Goal: Task Accomplishment & Management: Complete application form

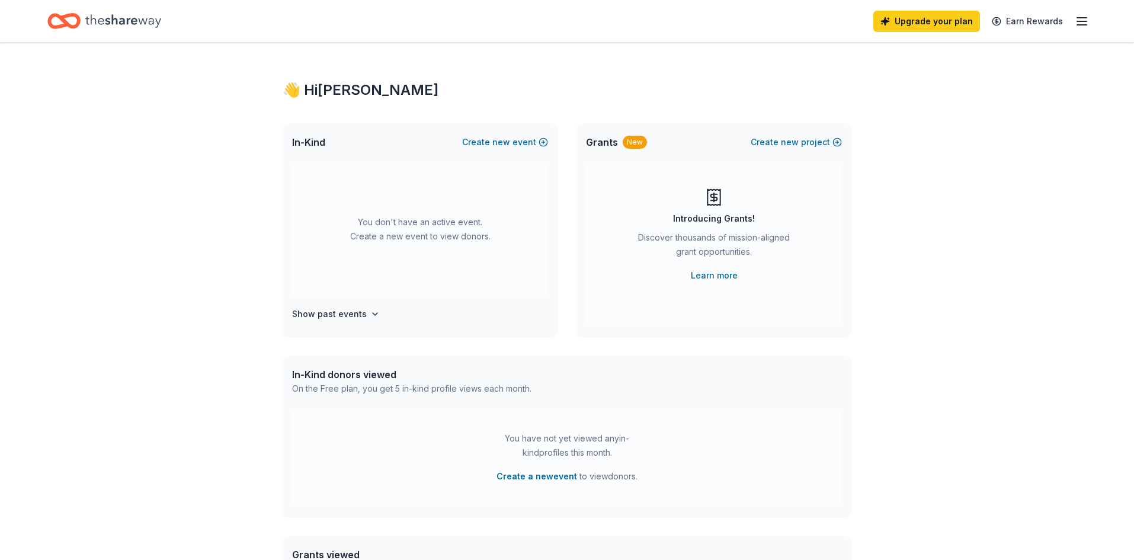
click at [1048, 126] on div "👋 Hi [PERSON_NAME] In-Kind Create new event You don't have an active event. Cre…" at bounding box center [567, 389] width 1134 height 692
click at [1088, 23] on icon "button" at bounding box center [1082, 21] width 14 height 14
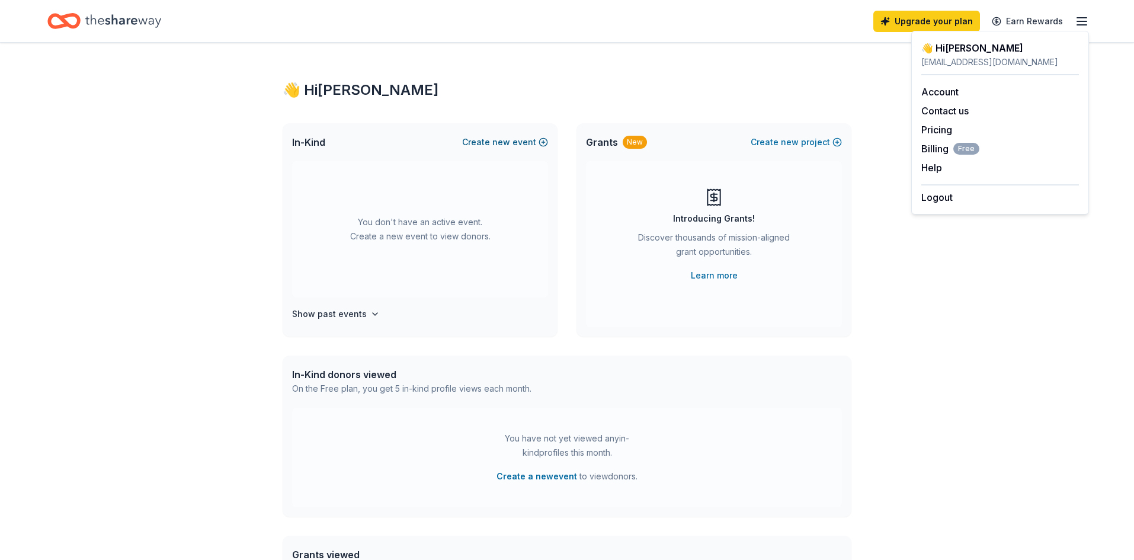
click at [514, 144] on button "Create new event" at bounding box center [505, 142] width 86 height 14
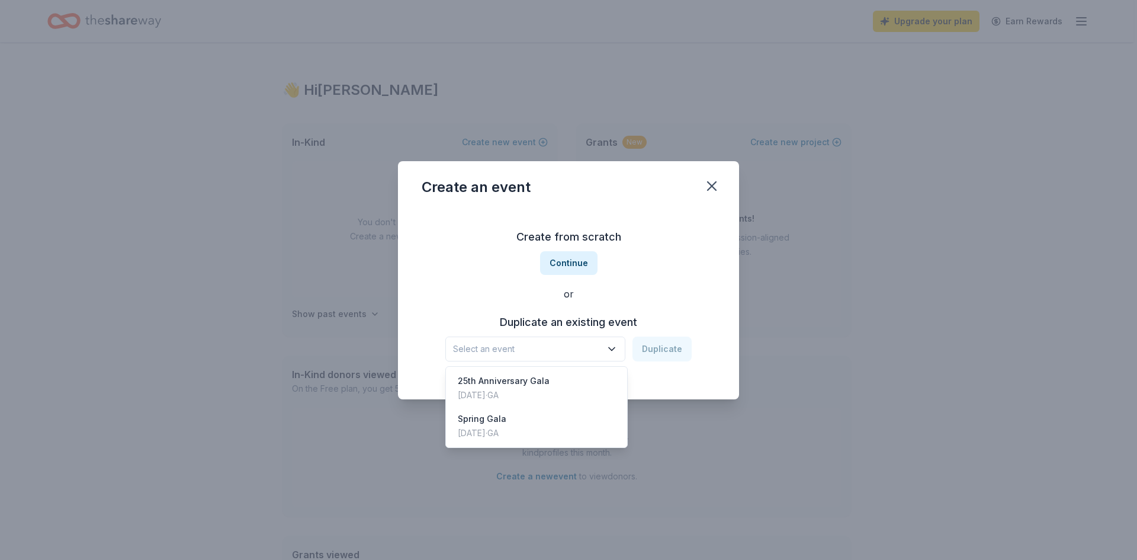
click at [554, 355] on span "Select an event" at bounding box center [527, 349] width 148 height 14
click at [558, 383] on div "25th Anniversary Gala [DATE] · [GEOGRAPHIC_DATA]" at bounding box center [536, 388] width 177 height 38
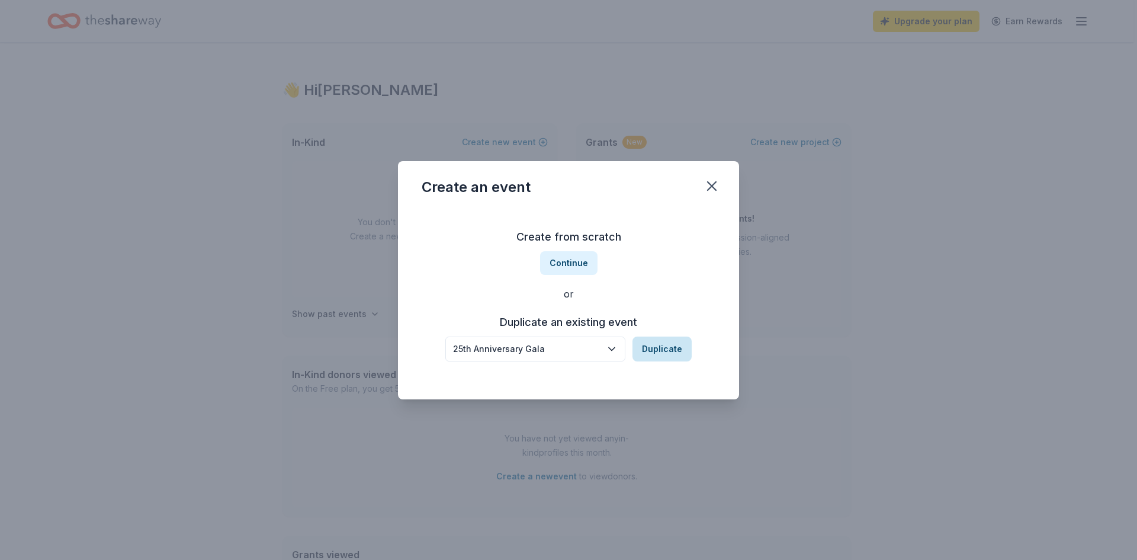
click at [672, 347] on button "Duplicate" at bounding box center [662, 348] width 59 height 25
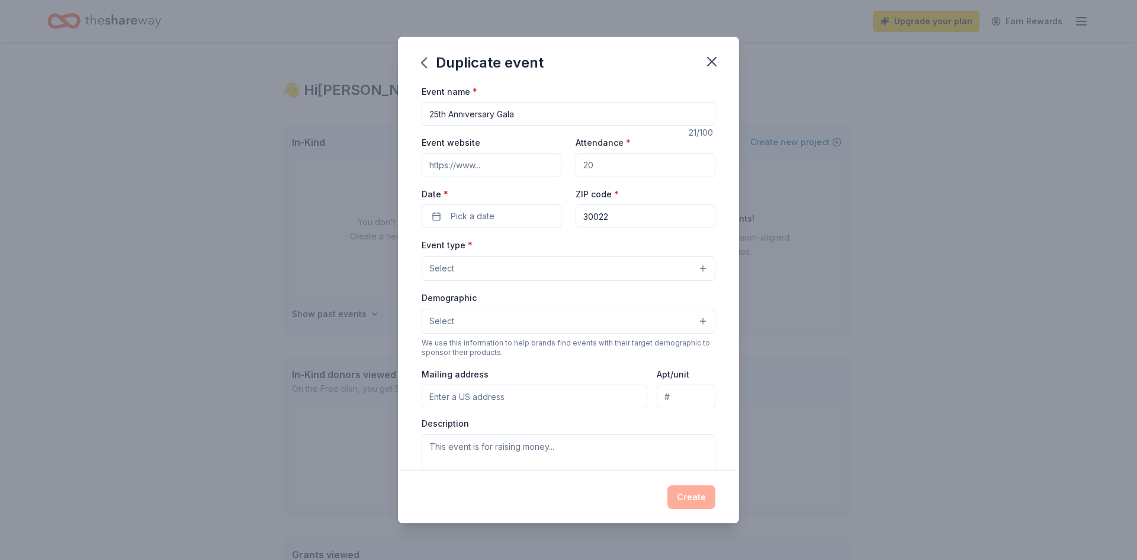
drag, startPoint x: 604, startPoint y: 163, endPoint x: 555, endPoint y: 163, distance: 49.2
click at [555, 163] on div "Event website Attendance * Date * Pick a date ZIP code * 30022" at bounding box center [569, 181] width 294 height 93
type input "200"
drag, startPoint x: 531, startPoint y: 114, endPoint x: 348, endPoint y: 95, distance: 184.0
click at [348, 95] on div "Duplicate event Event name * 25th Anniversary Gala 21 /100 Event website Attend…" at bounding box center [568, 280] width 1137 height 560
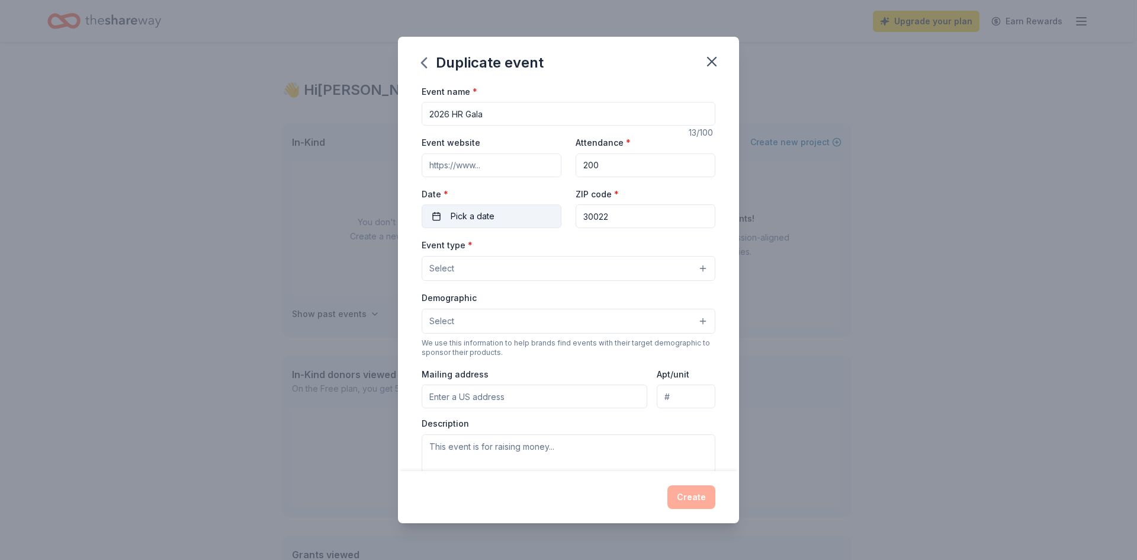
type input "2026 HR Gala"
click at [491, 222] on span "Pick a date" at bounding box center [473, 216] width 44 height 14
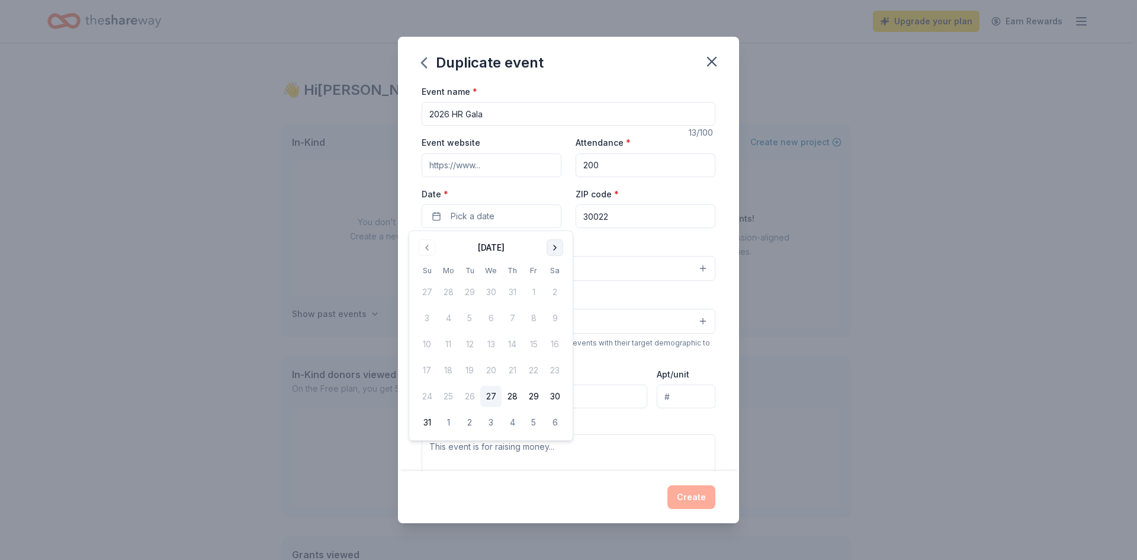
click at [553, 251] on button "Go to next month" at bounding box center [555, 247] width 17 height 17
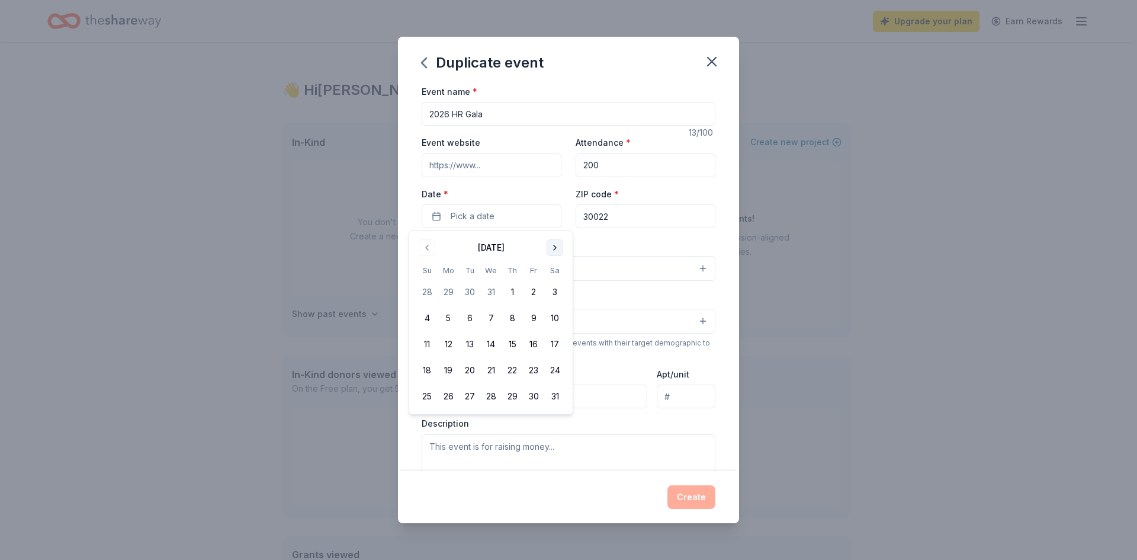
click at [555, 252] on button "Go to next month" at bounding box center [555, 247] width 17 height 17
click at [554, 347] on button "21" at bounding box center [554, 343] width 21 height 21
click at [621, 238] on div "Event type * Select" at bounding box center [569, 259] width 294 height 43
click at [589, 275] on button "Select" at bounding box center [569, 268] width 294 height 25
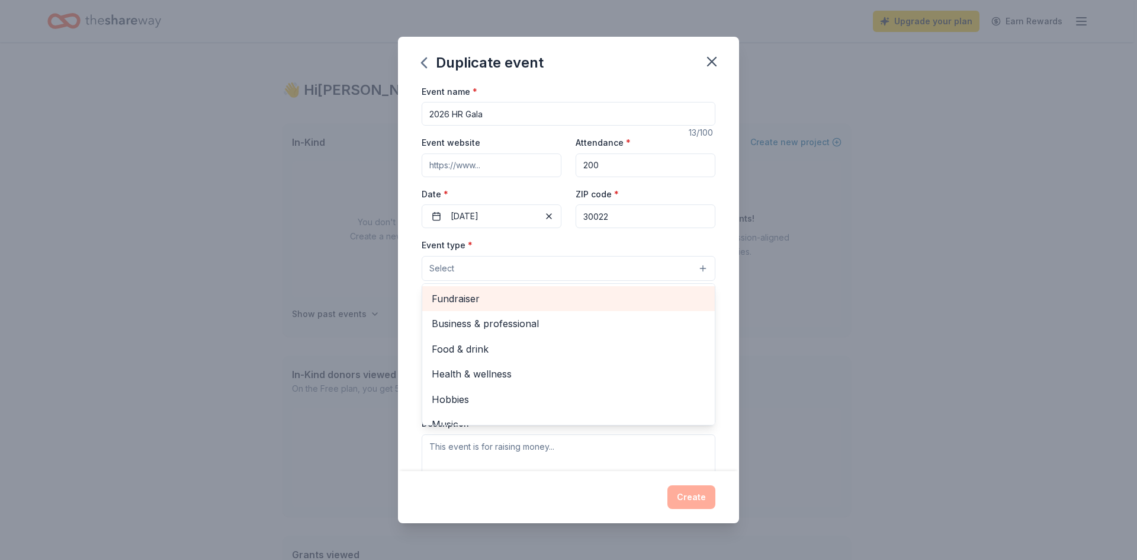
click at [482, 302] on span "Fundraiser" at bounding box center [569, 298] width 274 height 15
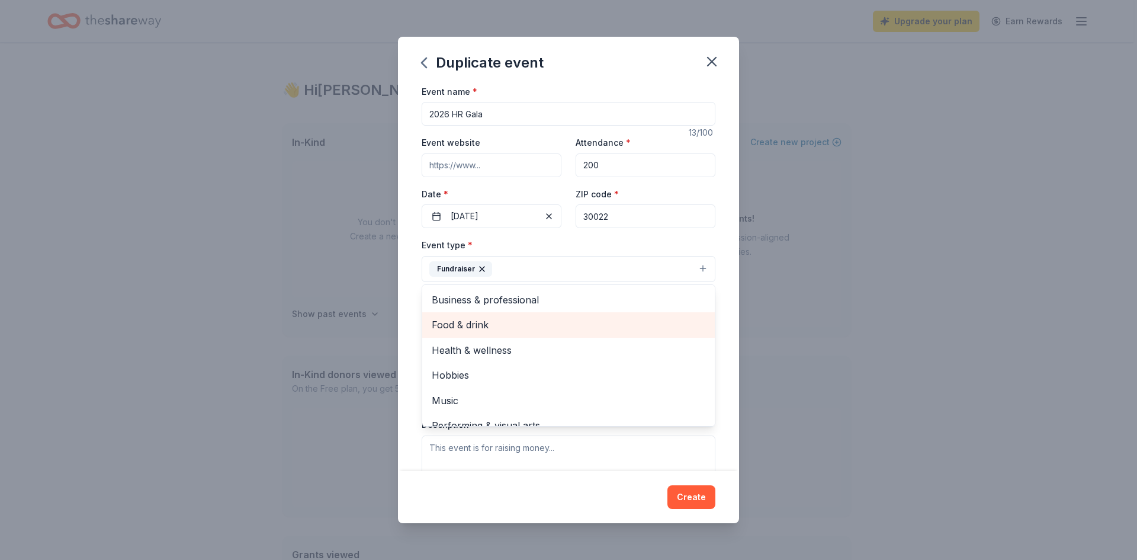
click at [505, 329] on span "Food & drink" at bounding box center [569, 324] width 274 height 15
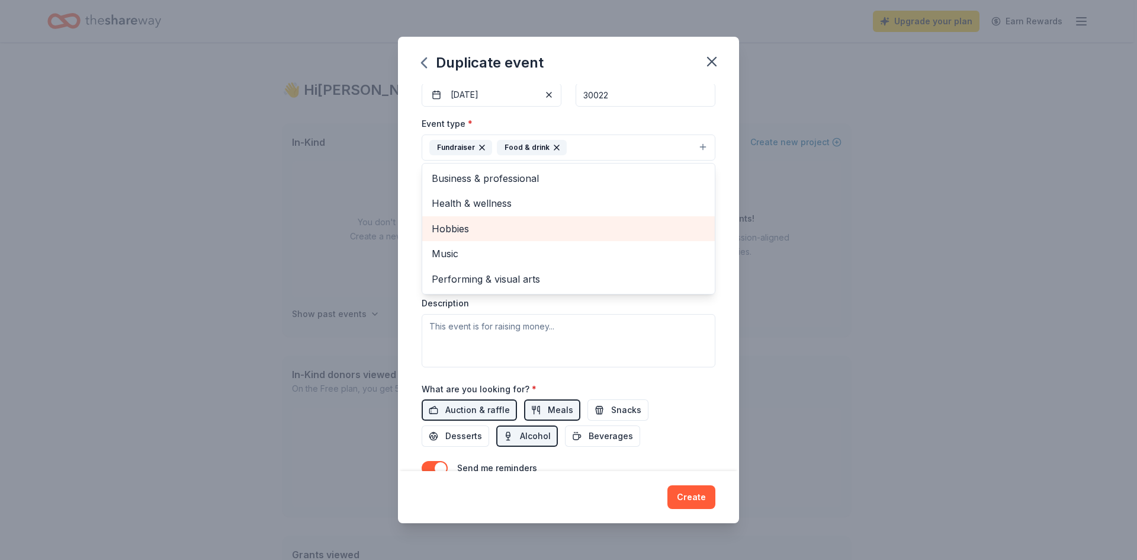
scroll to position [59, 0]
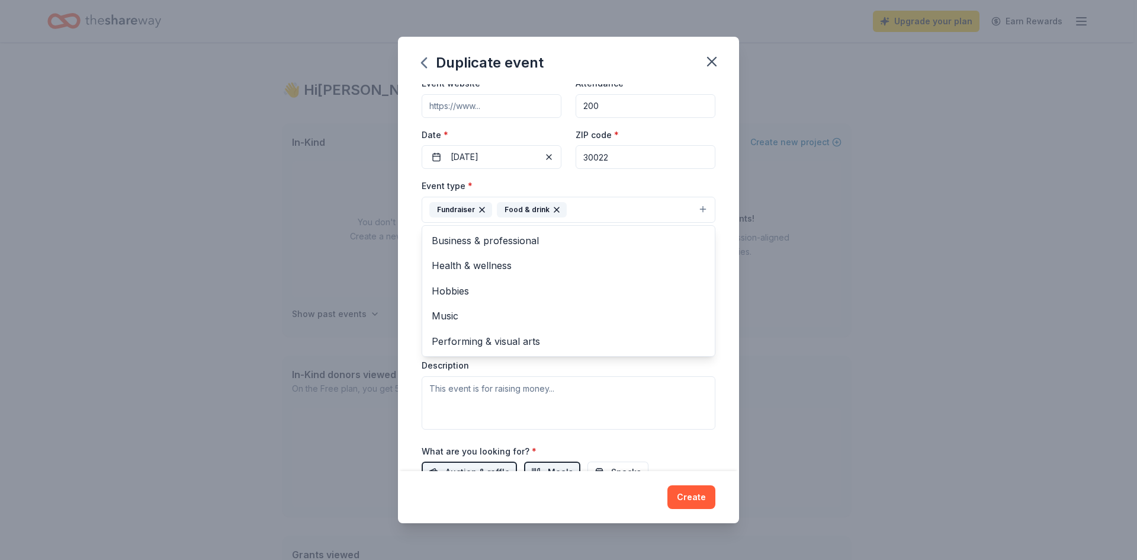
click at [723, 313] on div "Event name * 2026 HR Gala 13 /100 Event website Attendance * 200 Date * [DATE] …" at bounding box center [568, 277] width 341 height 387
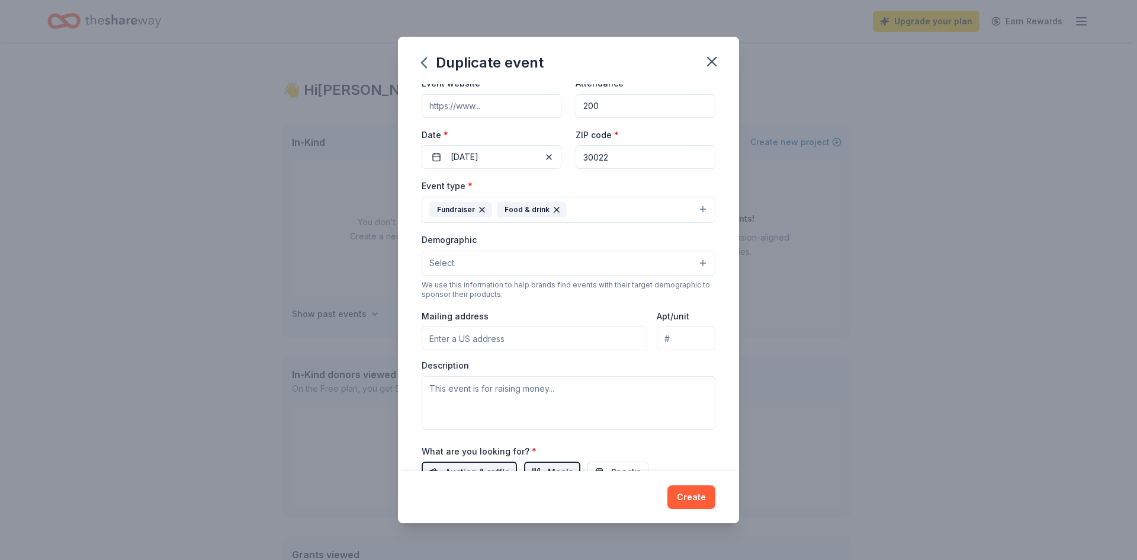
click at [473, 344] on input "Mailing address" at bounding box center [535, 338] width 226 height 24
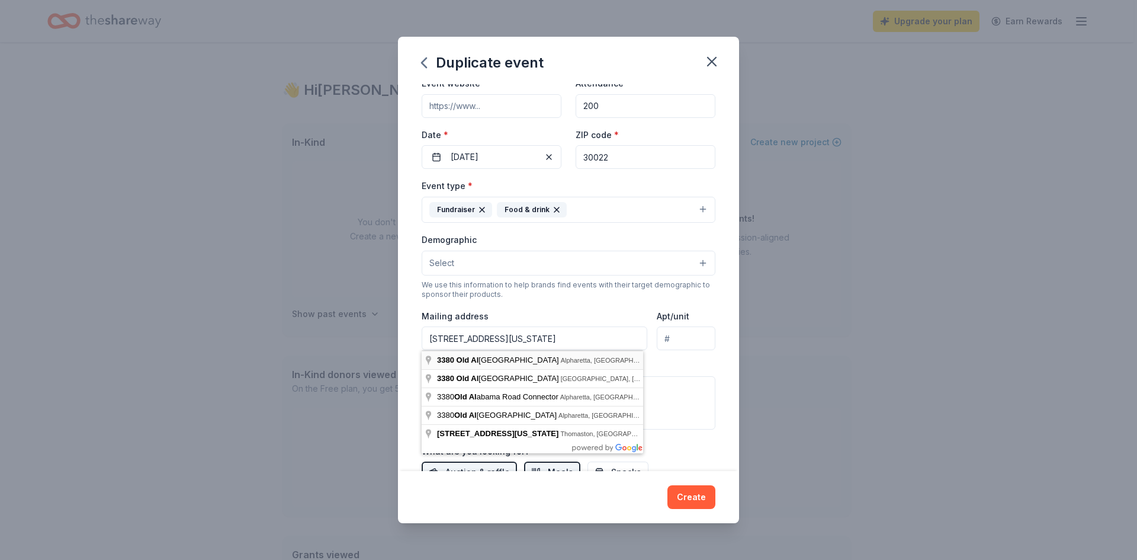
type input "[STREET_ADDRESS][US_STATE]"
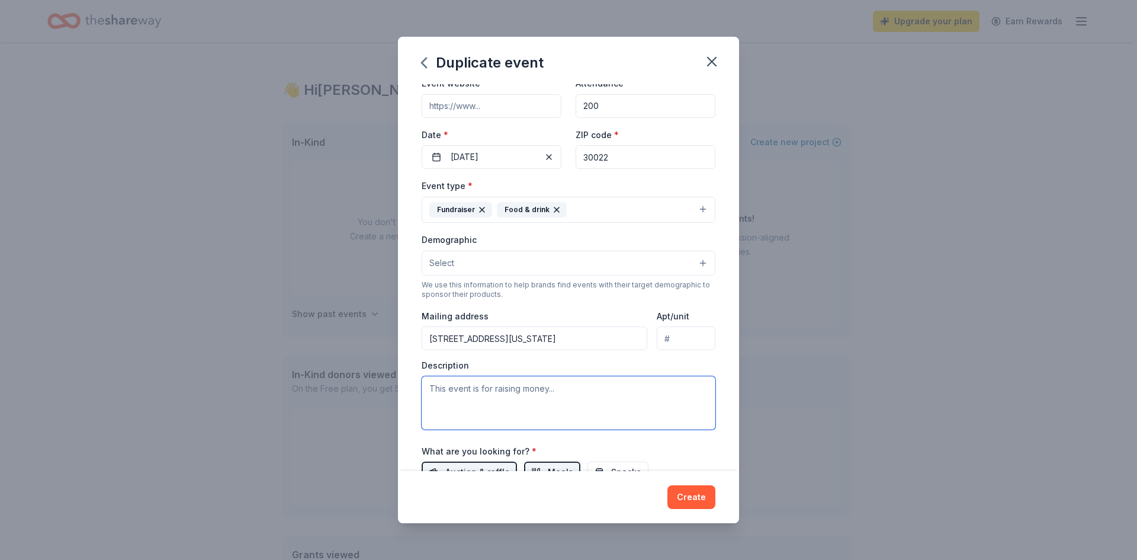
click at [585, 392] on textarea at bounding box center [569, 402] width 294 height 53
click at [541, 263] on button "Select" at bounding box center [569, 263] width 294 height 25
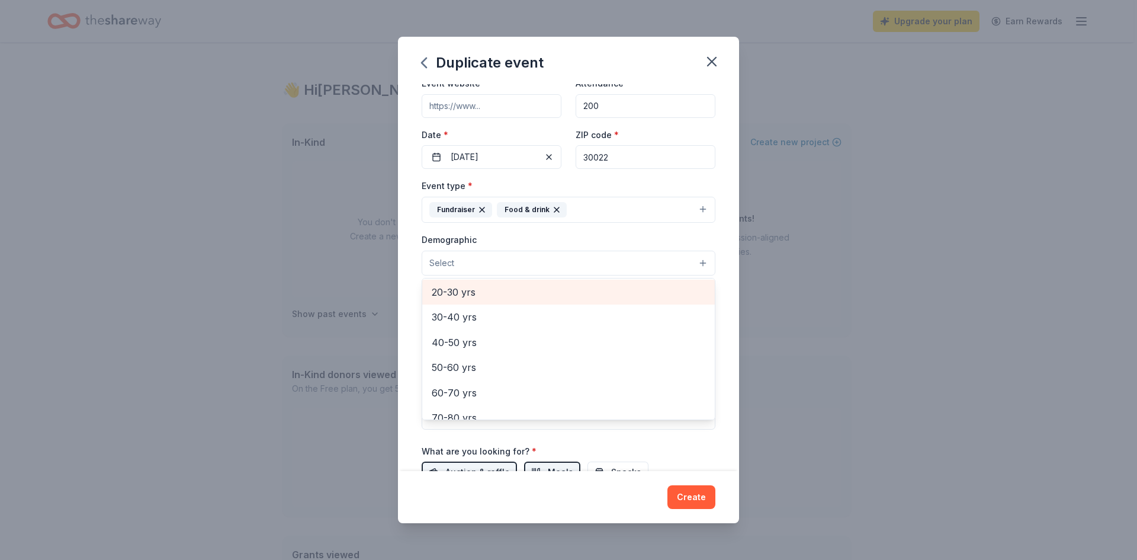
scroll to position [131, 0]
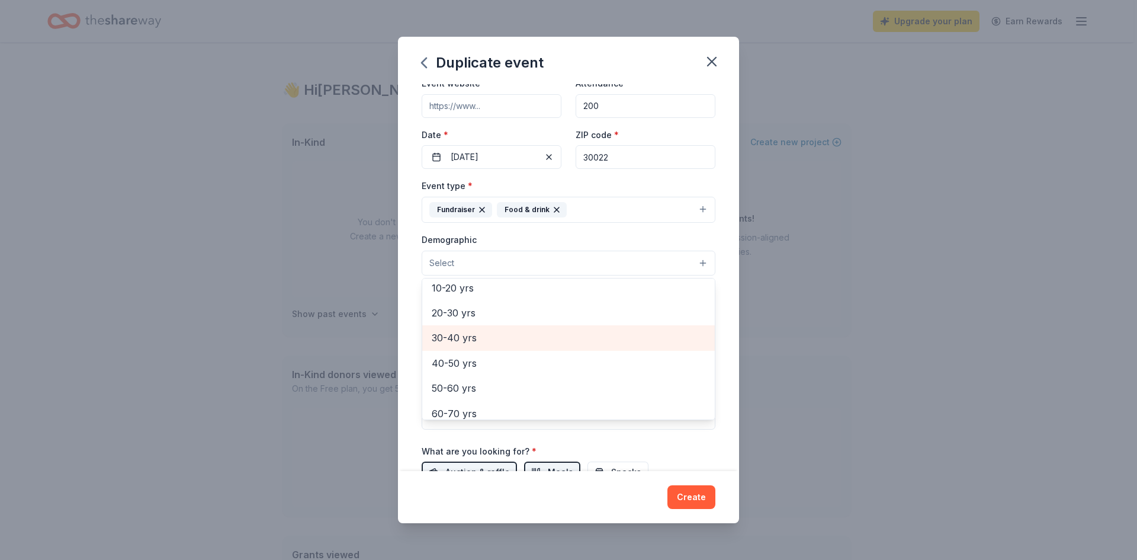
click at [547, 342] on span "30-40 yrs" at bounding box center [569, 337] width 274 height 15
click at [553, 341] on span "40-50 yrs" at bounding box center [569, 338] width 274 height 15
click at [553, 341] on span "50-60 yrs" at bounding box center [569, 338] width 274 height 15
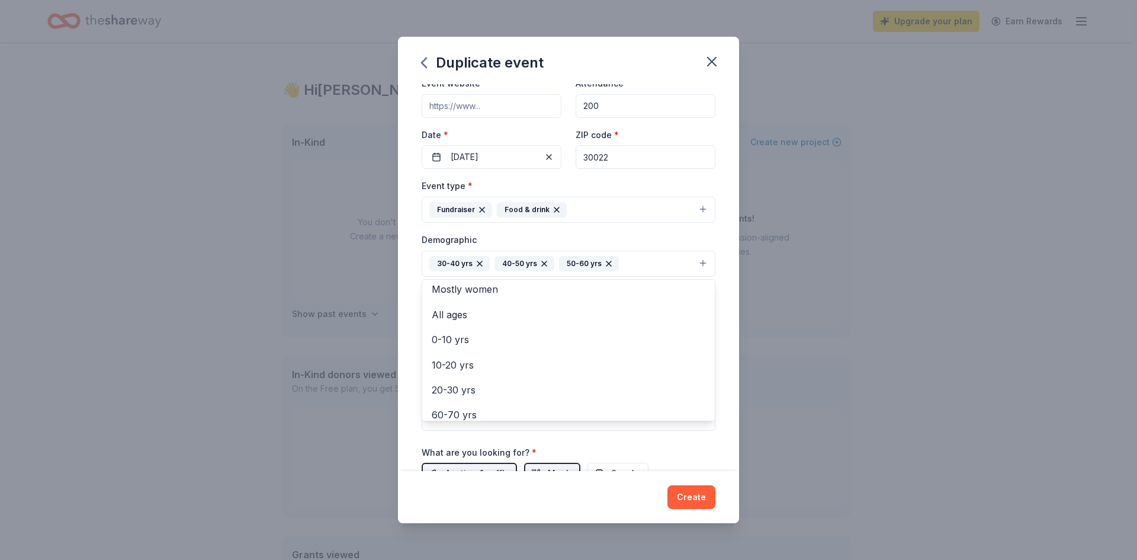
scroll to position [0, 0]
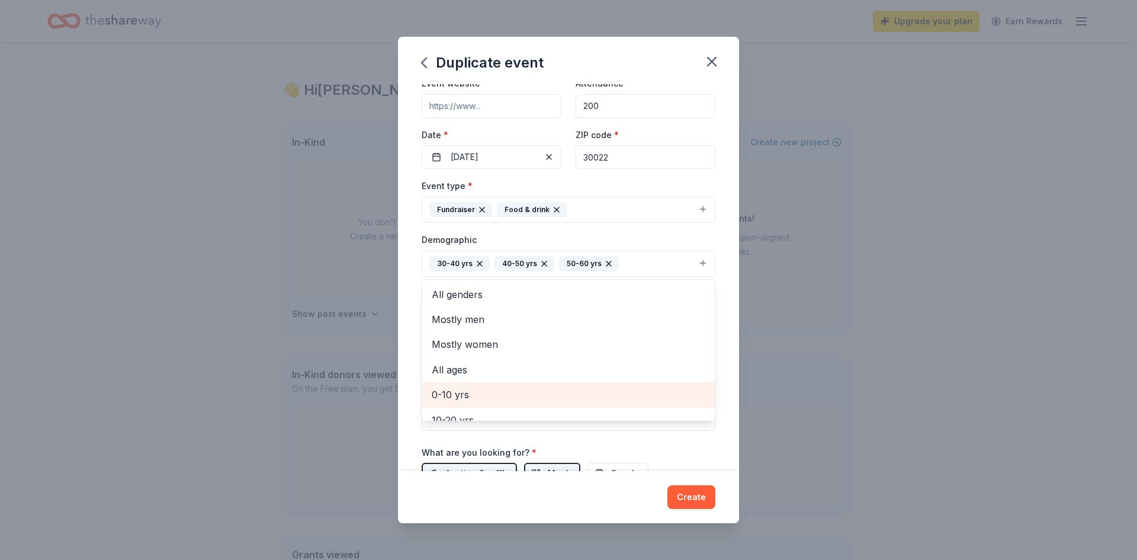
click at [548, 391] on span "0-10 yrs" at bounding box center [569, 394] width 274 height 15
click at [550, 392] on span "10-20 yrs" at bounding box center [569, 394] width 274 height 15
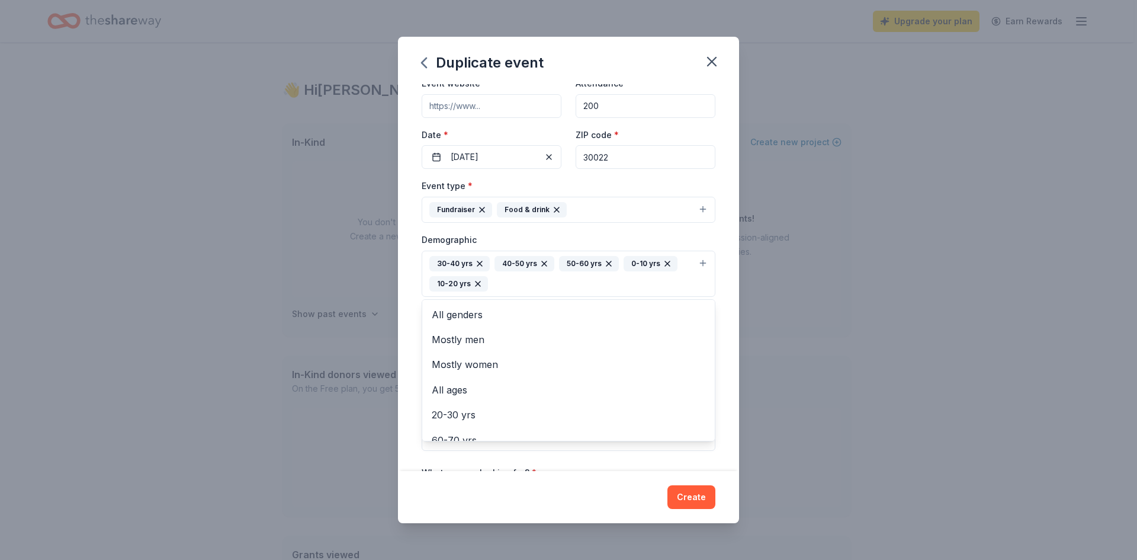
click at [627, 496] on div "Duplicate event Event name * 2026 HR Gala 13 /100 Event website Attendance * 20…" at bounding box center [568, 280] width 341 height 487
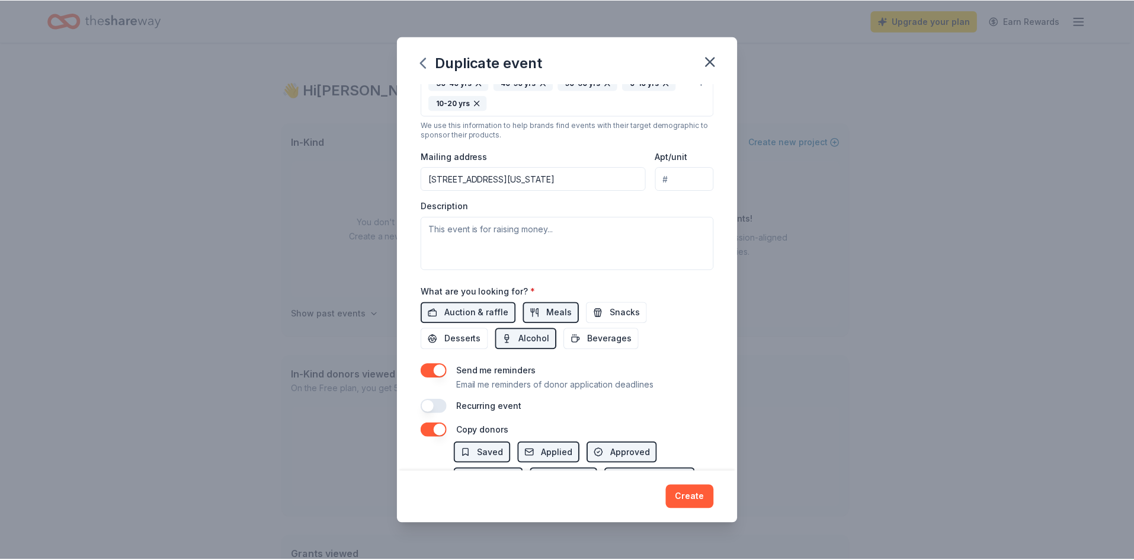
scroll to position [332, 0]
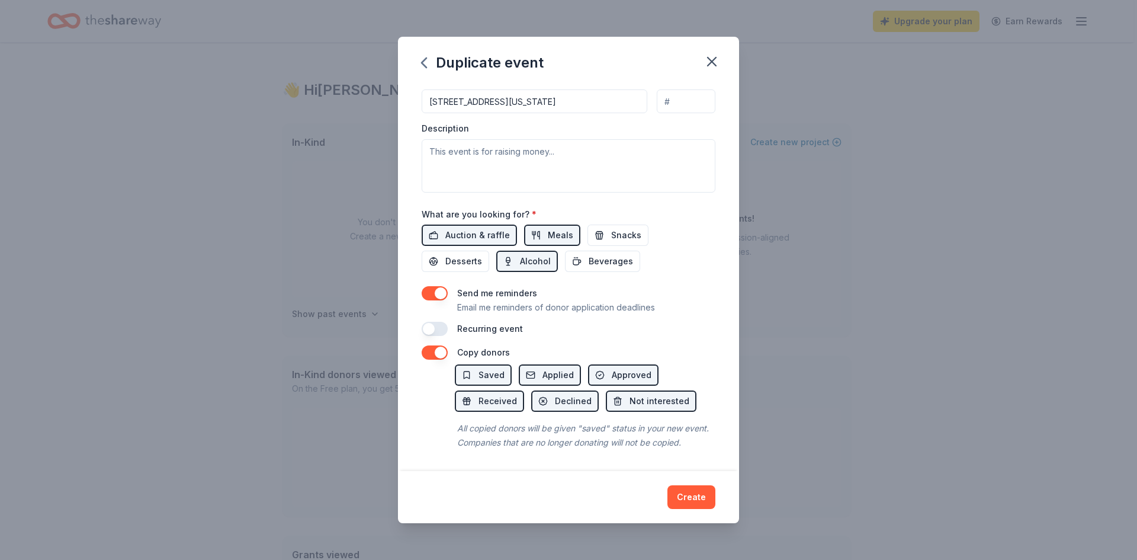
click at [438, 286] on button "button" at bounding box center [435, 293] width 26 height 14
click at [437, 345] on button "button" at bounding box center [435, 352] width 26 height 14
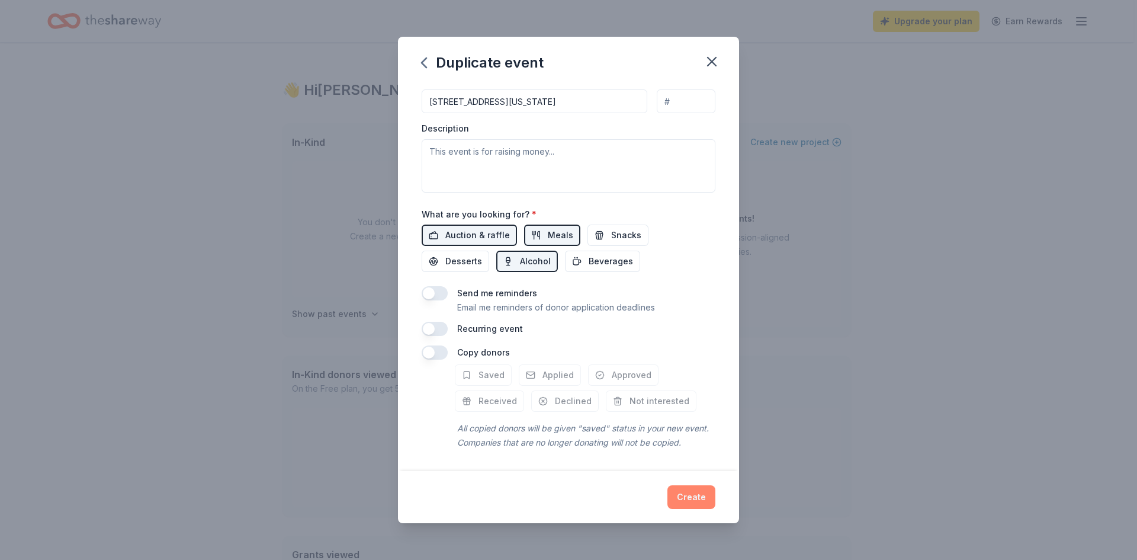
click at [687, 498] on button "Create" at bounding box center [692, 497] width 48 height 24
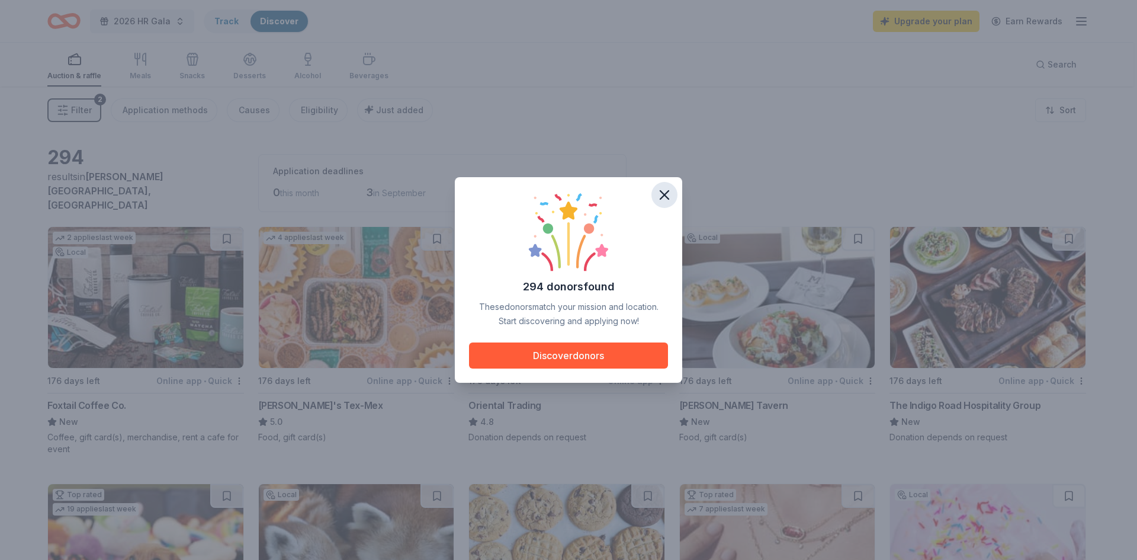
click at [663, 193] on icon "button" at bounding box center [664, 195] width 8 height 8
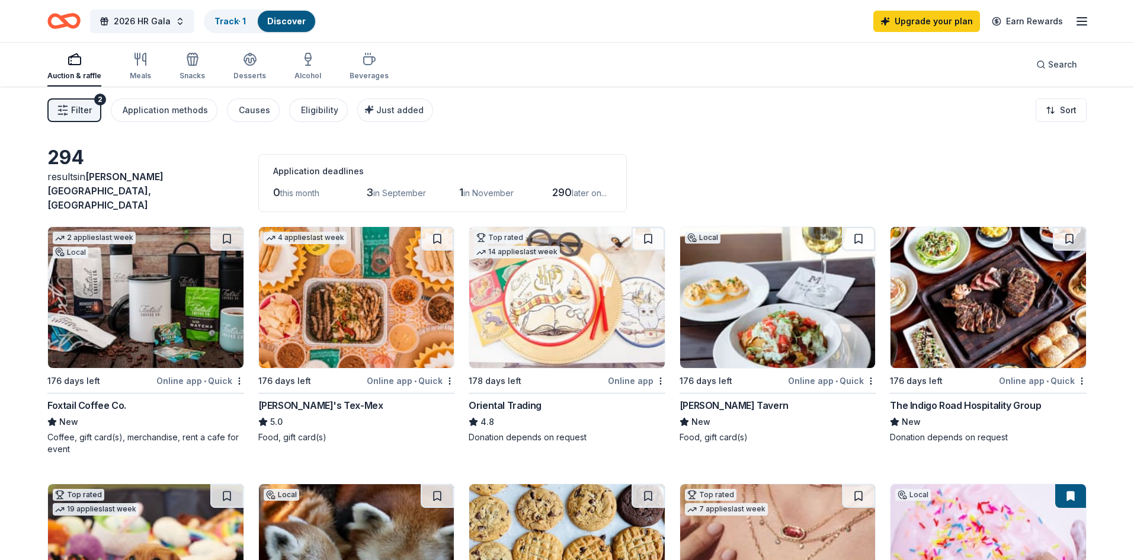
click at [73, 111] on span "Filter" at bounding box center [81, 110] width 21 height 14
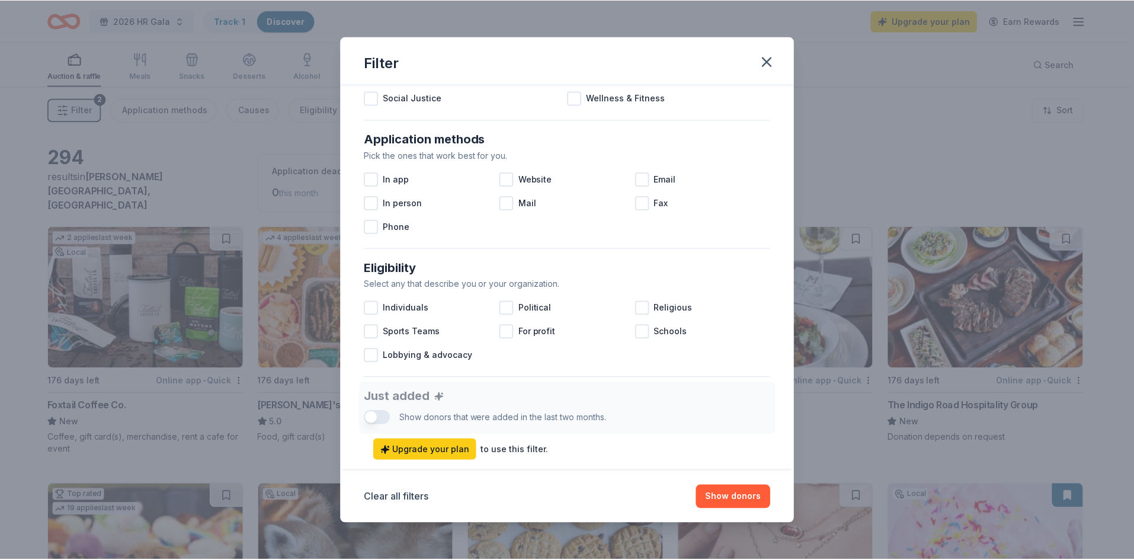
scroll to position [179, 0]
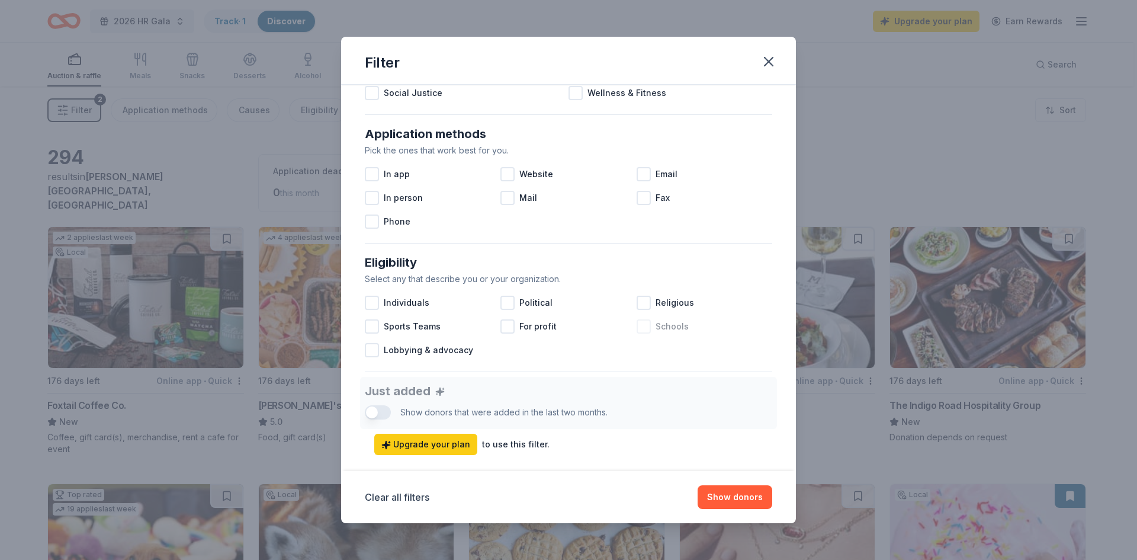
click at [648, 325] on div at bounding box center [644, 326] width 14 height 14
click at [512, 175] on div at bounding box center [508, 174] width 14 height 14
click at [733, 498] on button "Show 197 donors" at bounding box center [727, 497] width 89 height 24
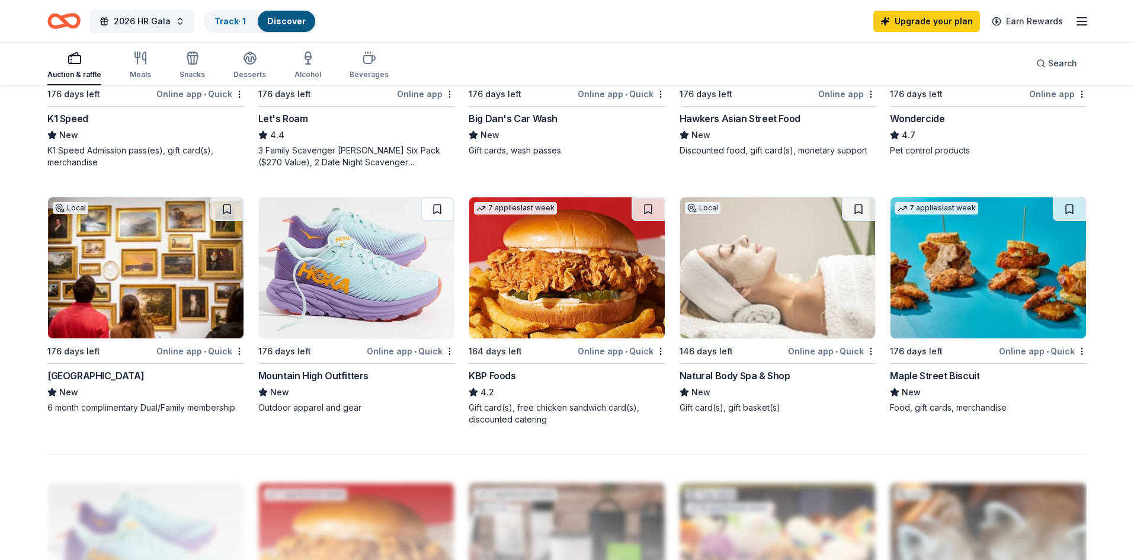
scroll to position [829, 0]
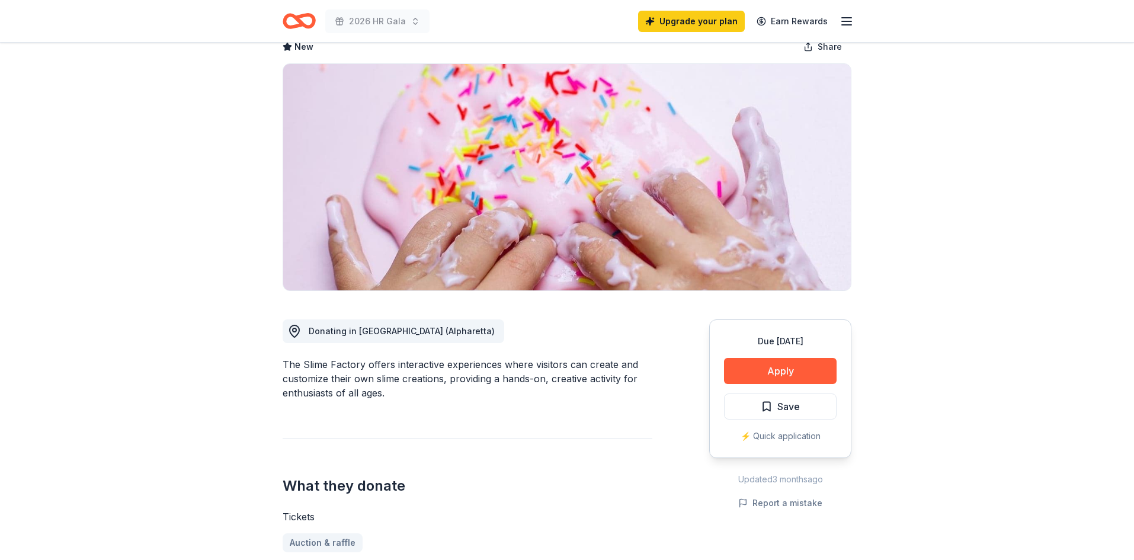
scroll to position [59, 0]
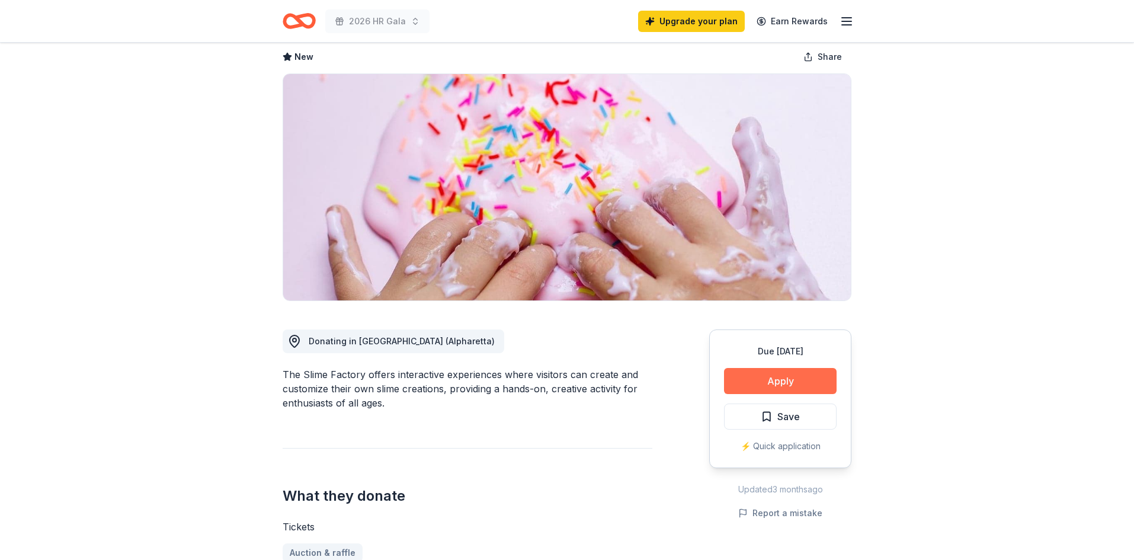
click at [806, 375] on button "Apply" at bounding box center [780, 381] width 113 height 26
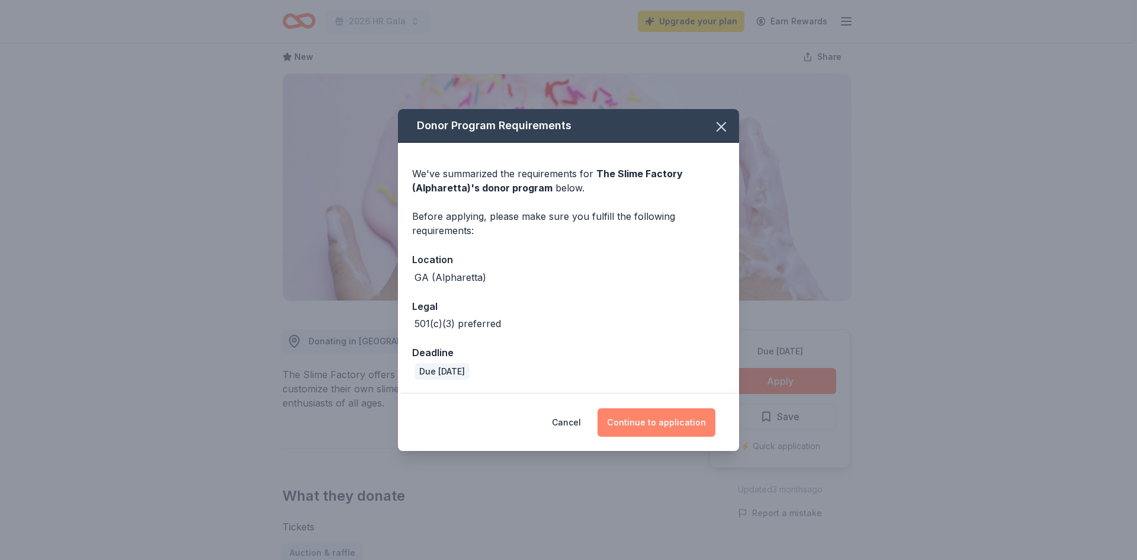
click at [668, 411] on button "Continue to application" at bounding box center [657, 422] width 118 height 28
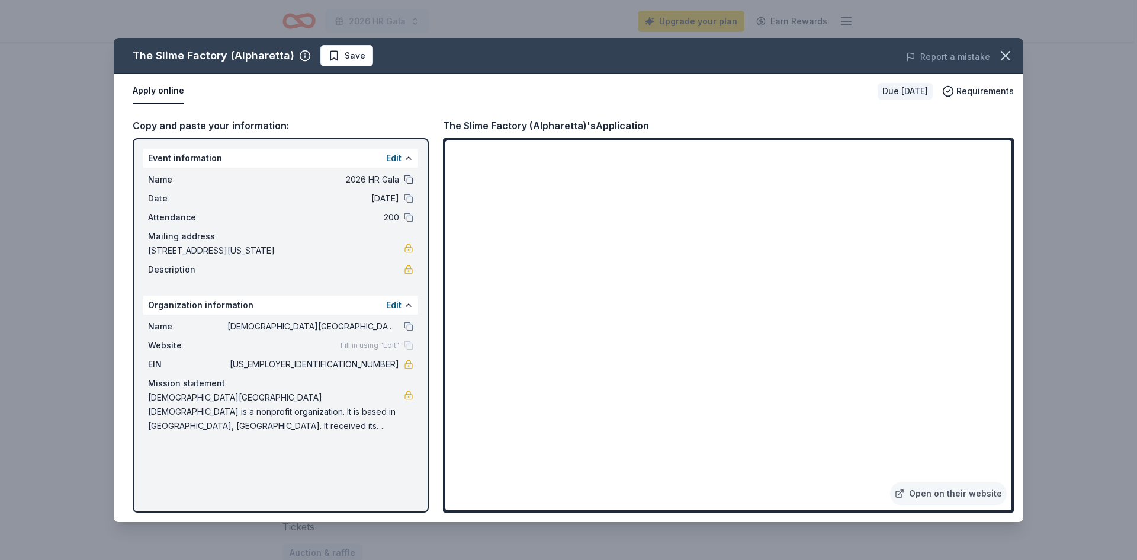
click at [409, 179] on button at bounding box center [408, 179] width 9 height 9
click at [1097, 110] on div "The Slime Factory (Alpharetta) Save Report a mistake Apply online Due in 176 da…" at bounding box center [568, 280] width 1137 height 560
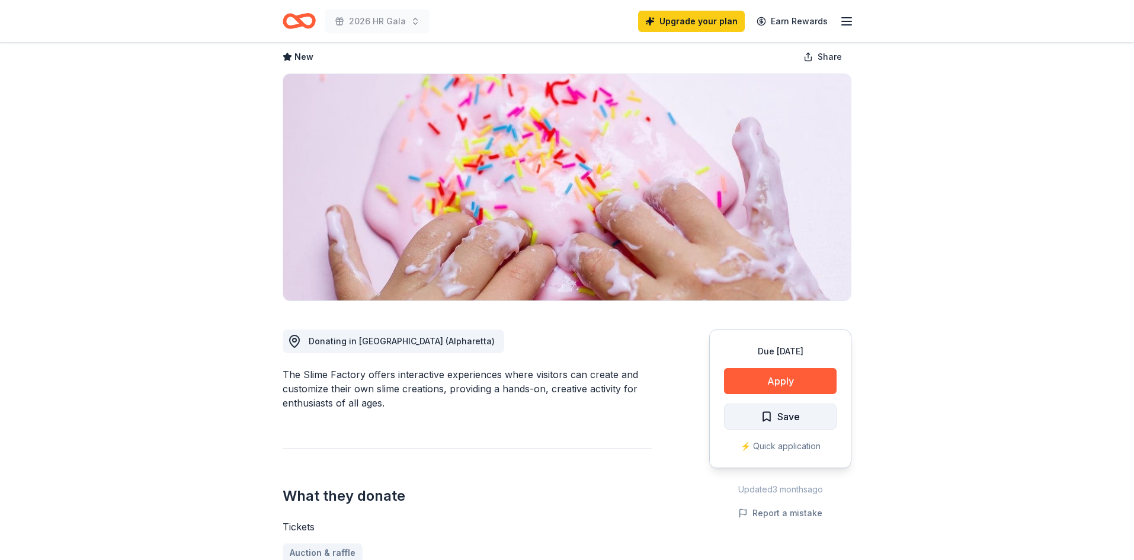
click at [769, 414] on span "Save" at bounding box center [780, 416] width 39 height 15
